Goal: Task Accomplishment & Management: Use online tool/utility

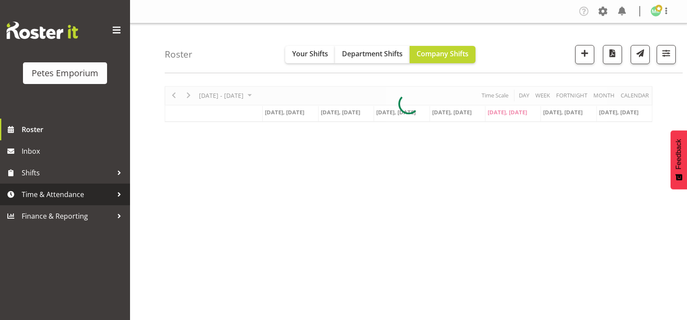
click at [51, 195] on span "Time & Attendance" at bounding box center [67, 194] width 91 height 13
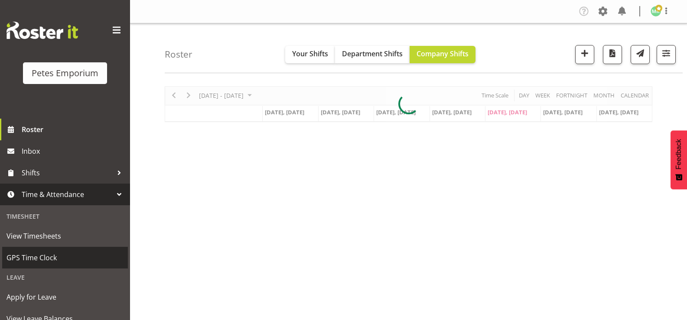
click at [37, 257] on span "GPS Time Clock" at bounding box center [65, 257] width 117 height 13
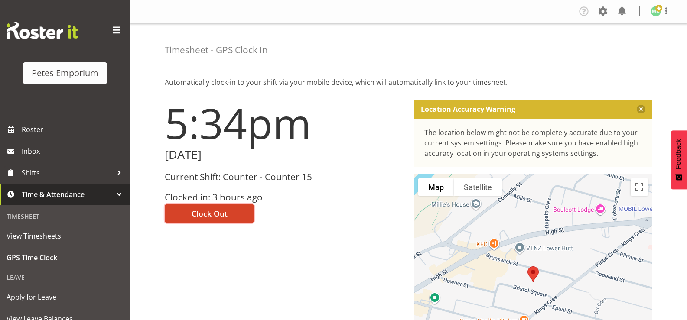
click at [205, 211] on span "Clock Out" at bounding box center [210, 213] width 36 height 11
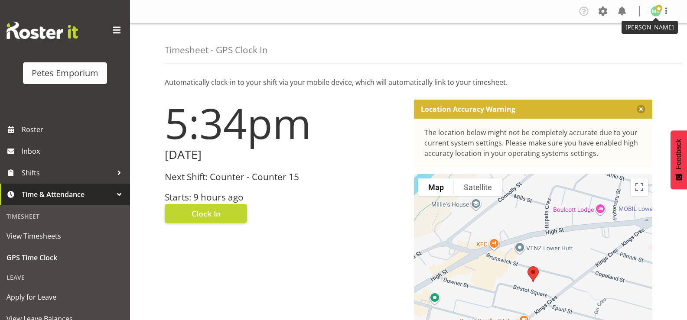
click at [659, 11] on span at bounding box center [659, 8] width 7 height 7
click at [636, 46] on link "Log Out" at bounding box center [629, 46] width 83 height 16
